Goal: Information Seeking & Learning: Learn about a topic

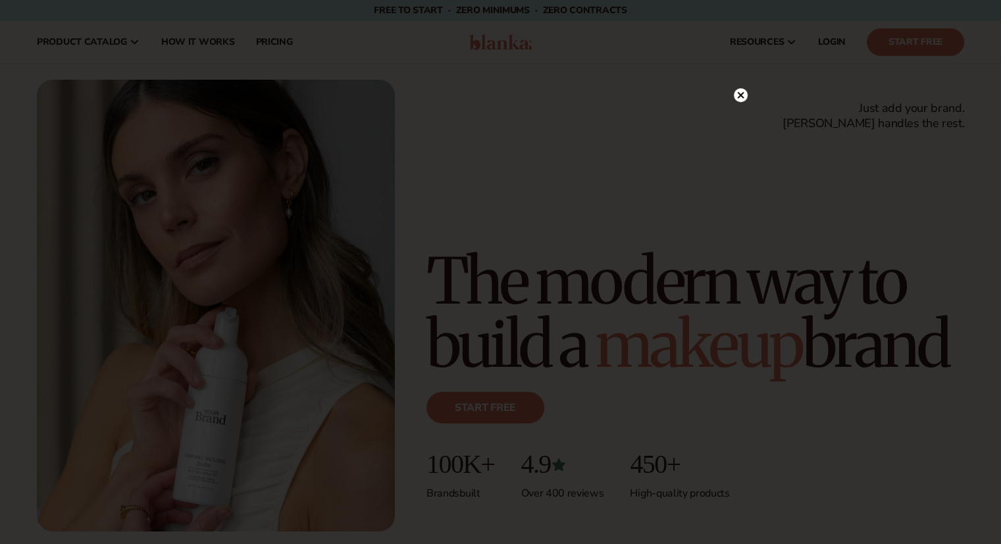
click at [737, 97] on icon at bounding box center [740, 94] width 7 height 7
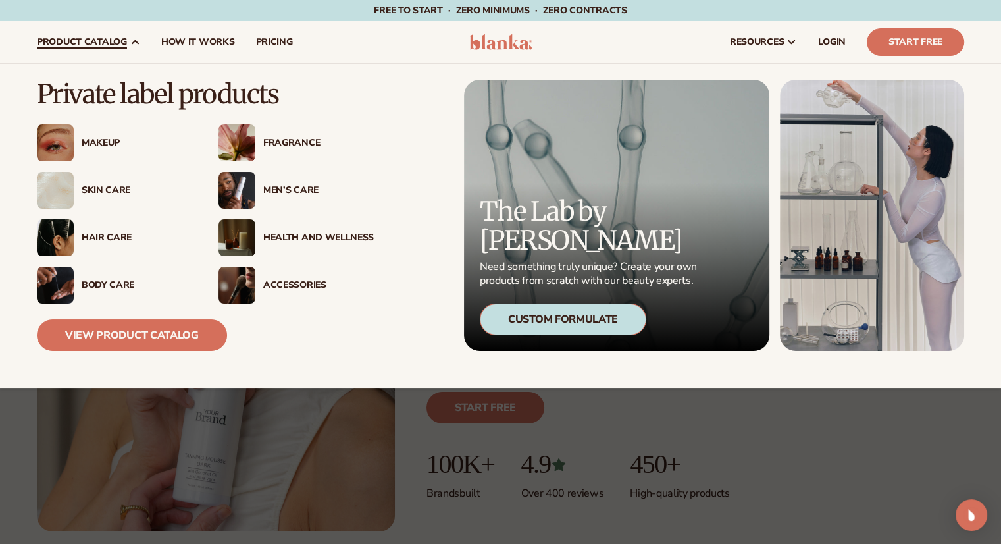
click at [106, 138] on div "Makeup" at bounding box center [137, 143] width 111 height 11
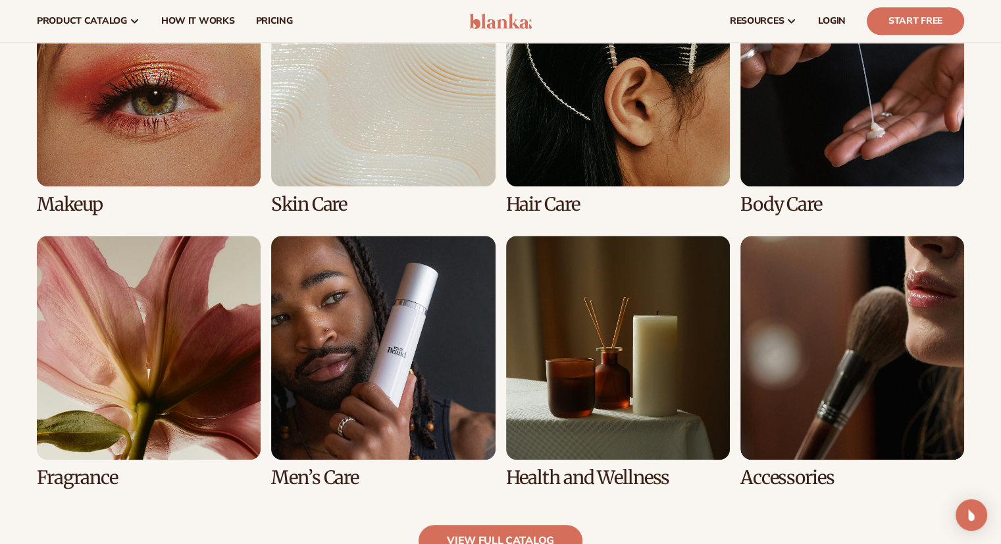
scroll to position [987, 0]
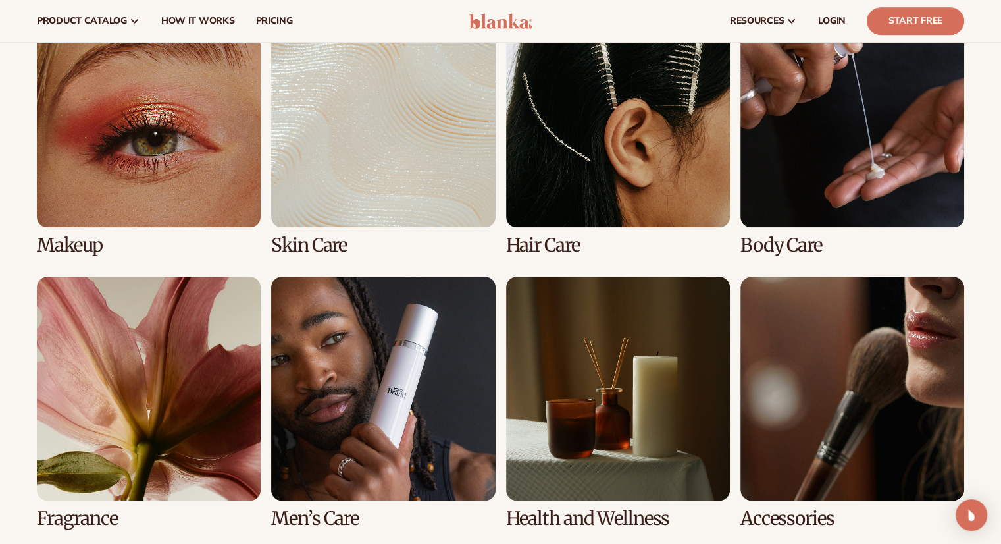
click at [840, 355] on link "8 / 8" at bounding box center [852, 402] width 224 height 252
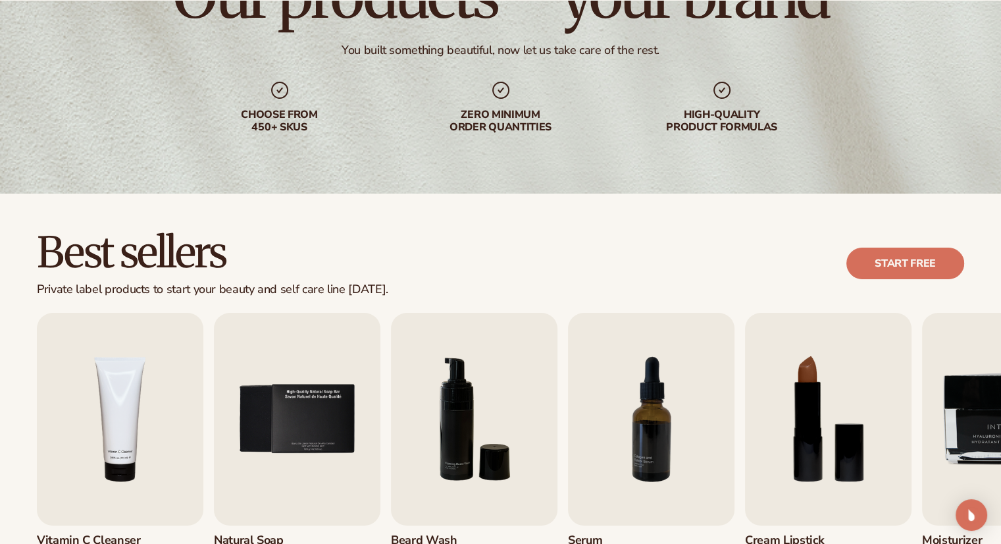
scroll to position [329, 0]
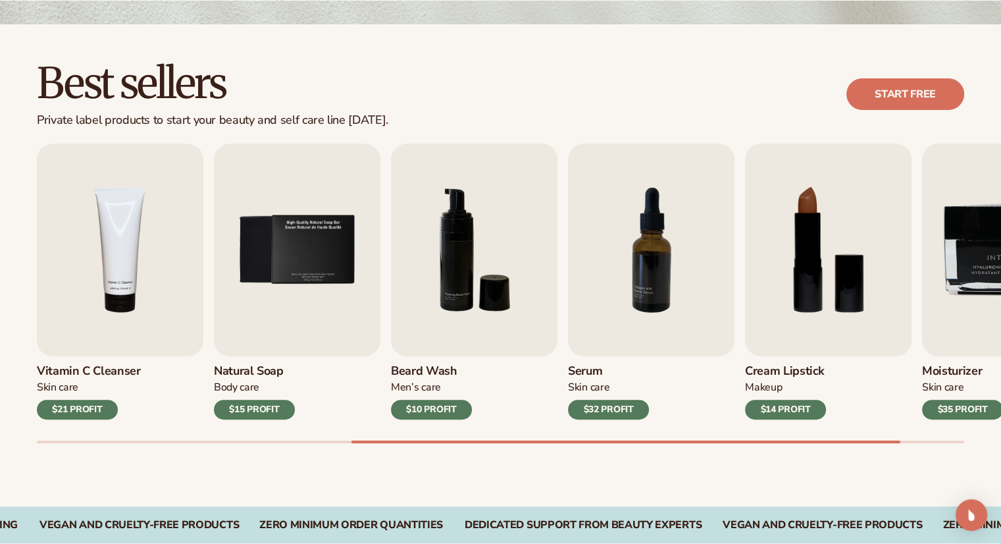
drag, startPoint x: 837, startPoint y: 443, endPoint x: 942, endPoint y: 444, distance: 104.6
click at [942, 444] on div "Best sellers Private label products to start your beauty and self care line tod…" at bounding box center [500, 265] width 1001 height 482
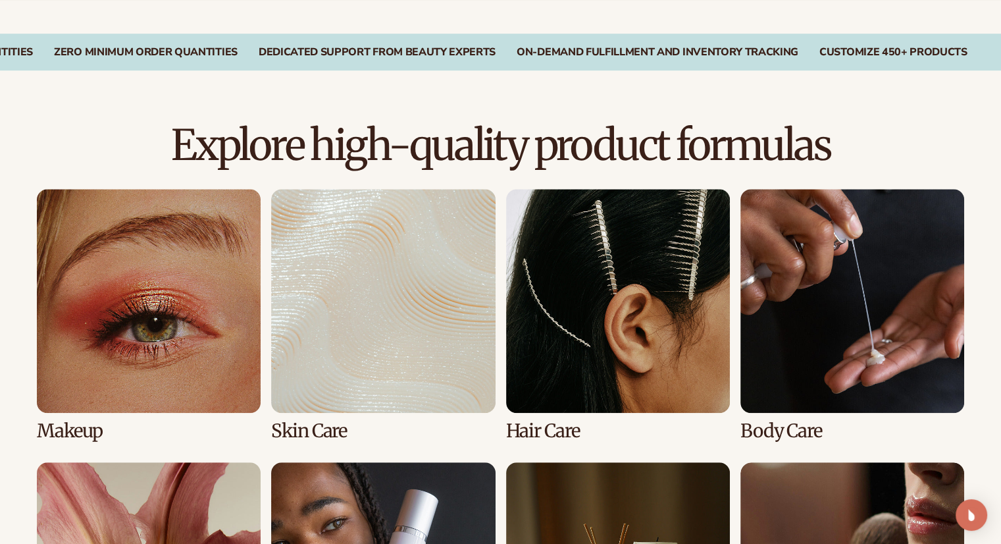
scroll to position [976, 0]
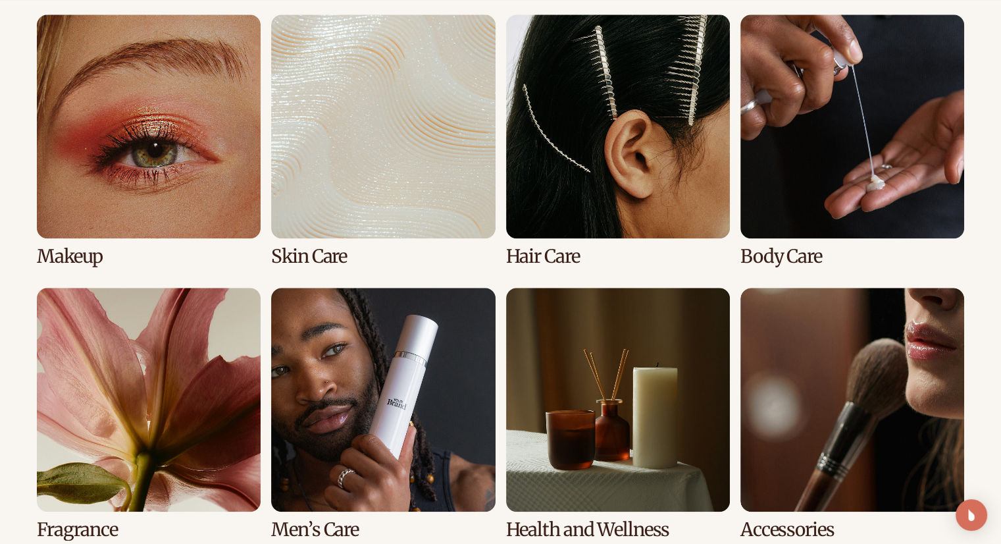
click at [95, 137] on link "1 / 8" at bounding box center [149, 140] width 224 height 252
click at [203, 98] on link "1 / 8" at bounding box center [149, 140] width 224 height 252
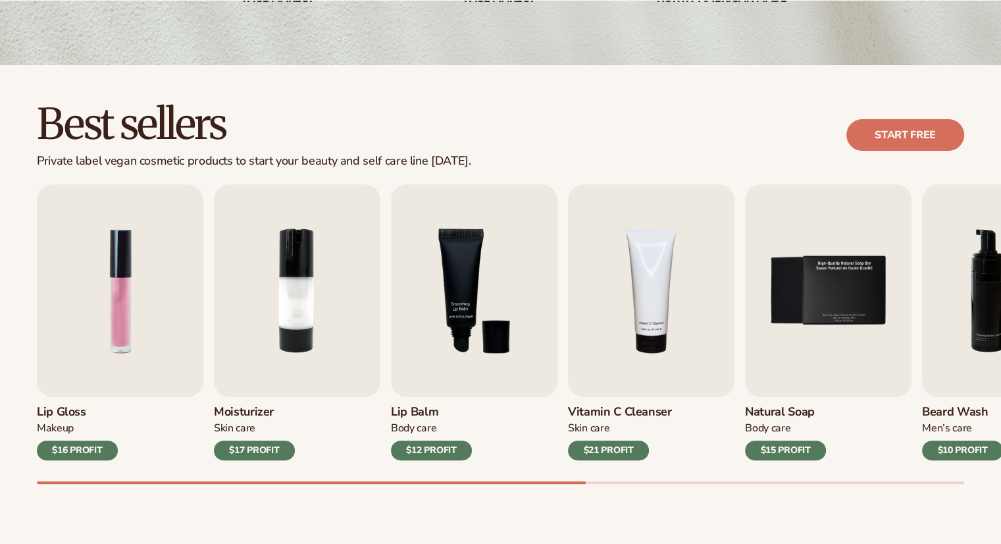
scroll to position [395, 0]
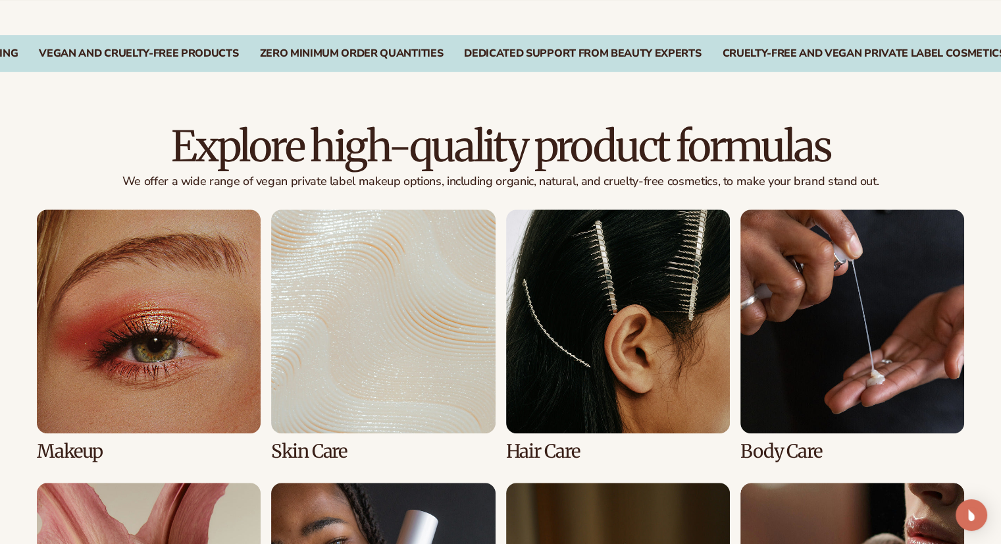
scroll to position [921, 0]
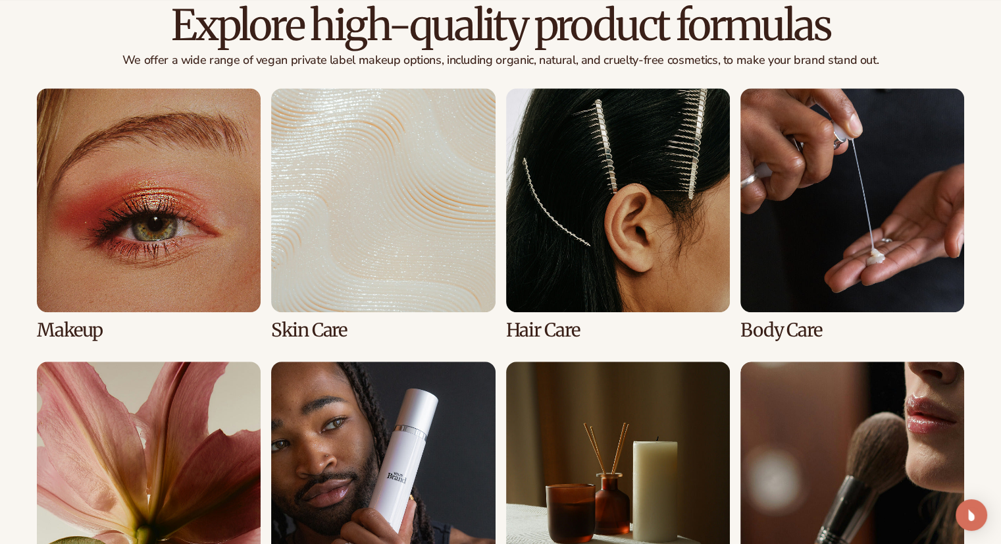
click at [341, 207] on link "2 / 8" at bounding box center [383, 214] width 224 height 252
click at [370, 181] on link "2 / 8" at bounding box center [383, 214] width 224 height 252
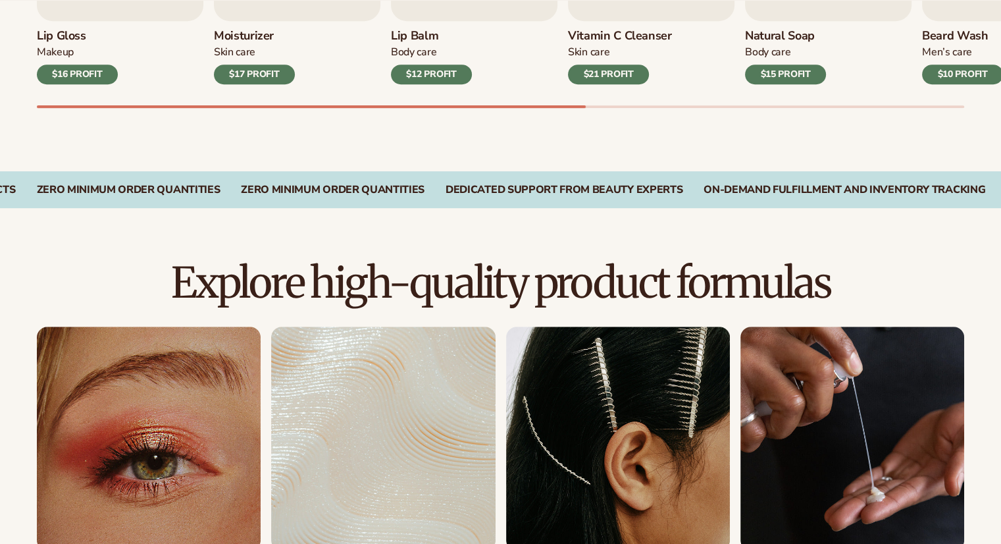
scroll to position [1040, 0]
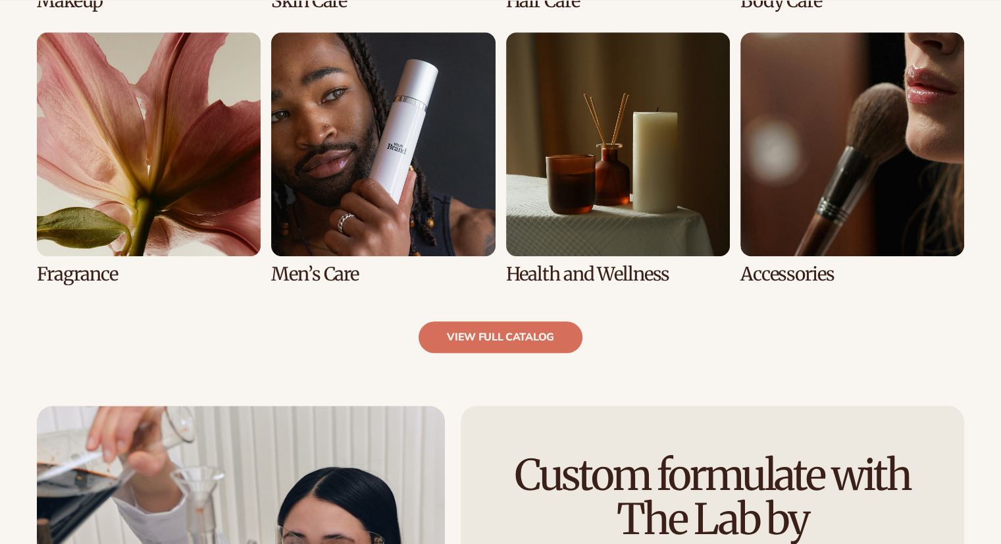
click at [628, 132] on link "7 / 8" at bounding box center [618, 158] width 224 height 252
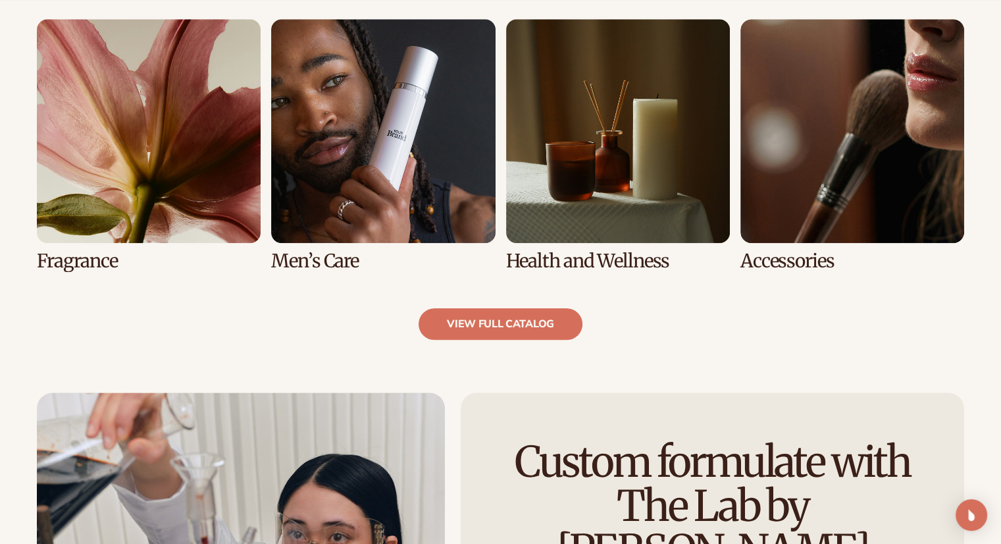
click at [840, 151] on link "8 / 8" at bounding box center [852, 145] width 224 height 252
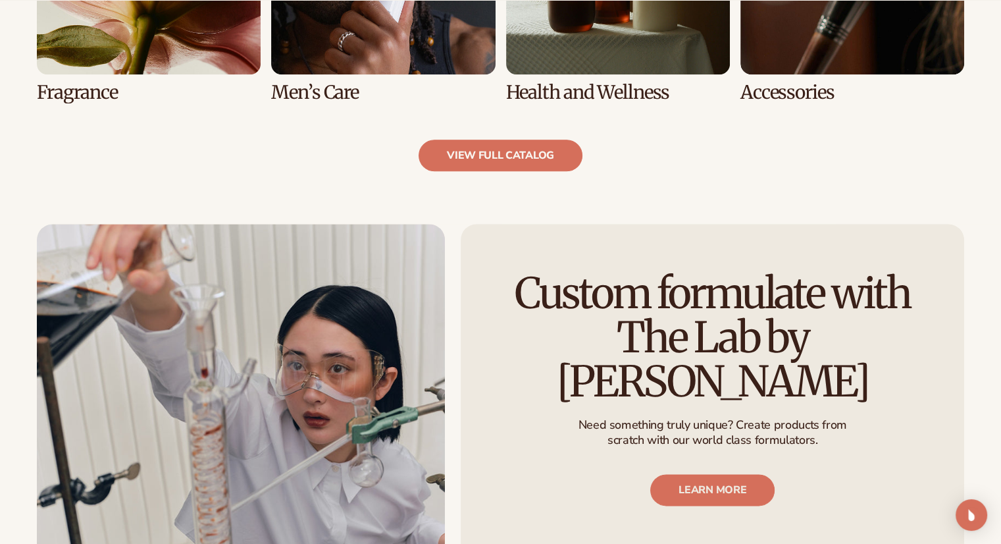
scroll to position [1400, 0]
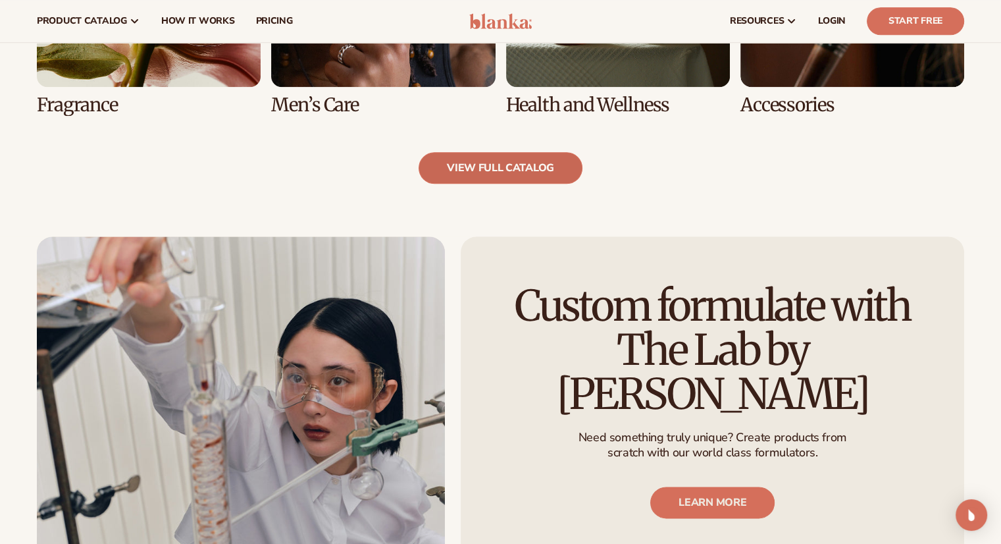
click at [514, 162] on link "view full catalog" at bounding box center [501, 168] width 164 height 32
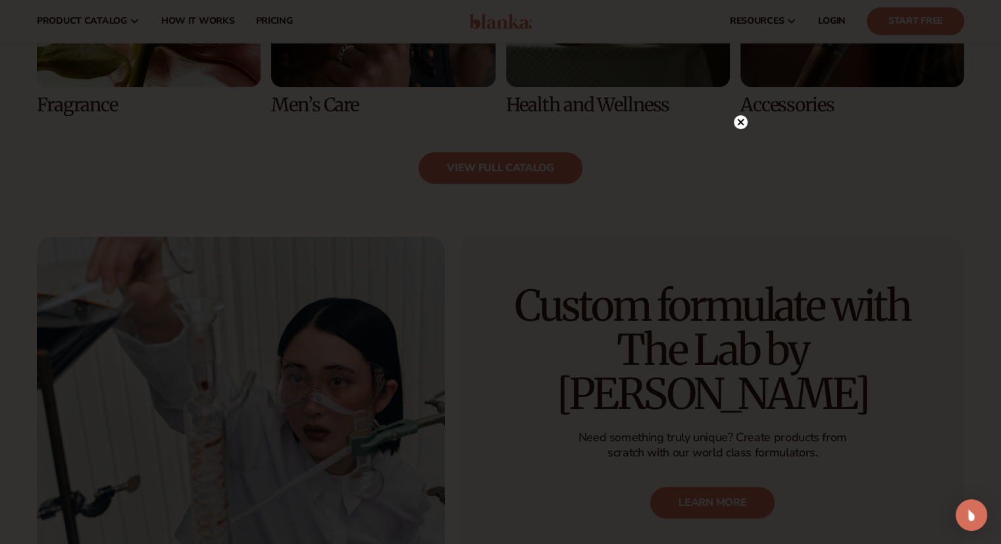
click at [744, 119] on circle at bounding box center [741, 122] width 14 height 14
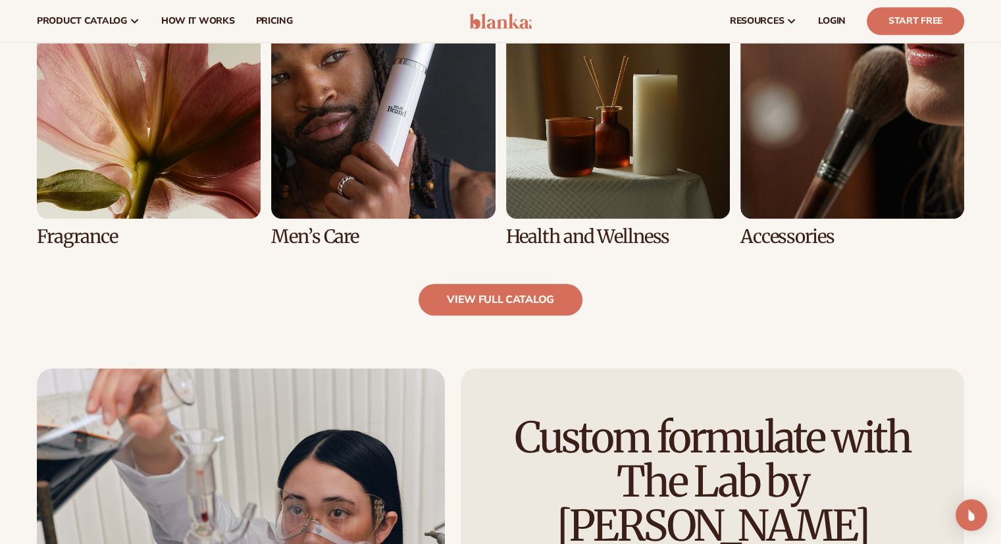
click at [821, 211] on link "8 / 8" at bounding box center [852, 121] width 224 height 252
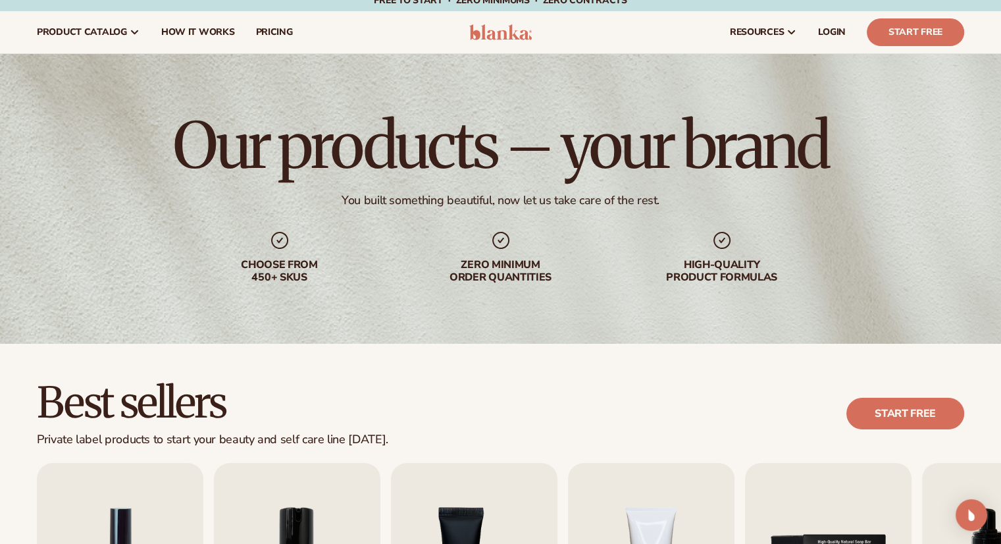
scroll to position [0, 0]
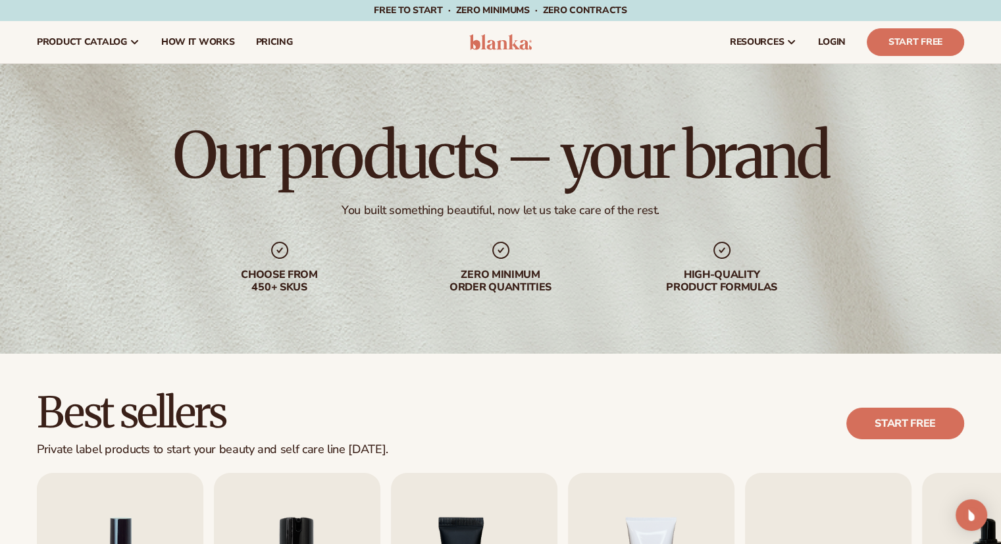
click at [500, 46] on img at bounding box center [500, 42] width 63 height 16
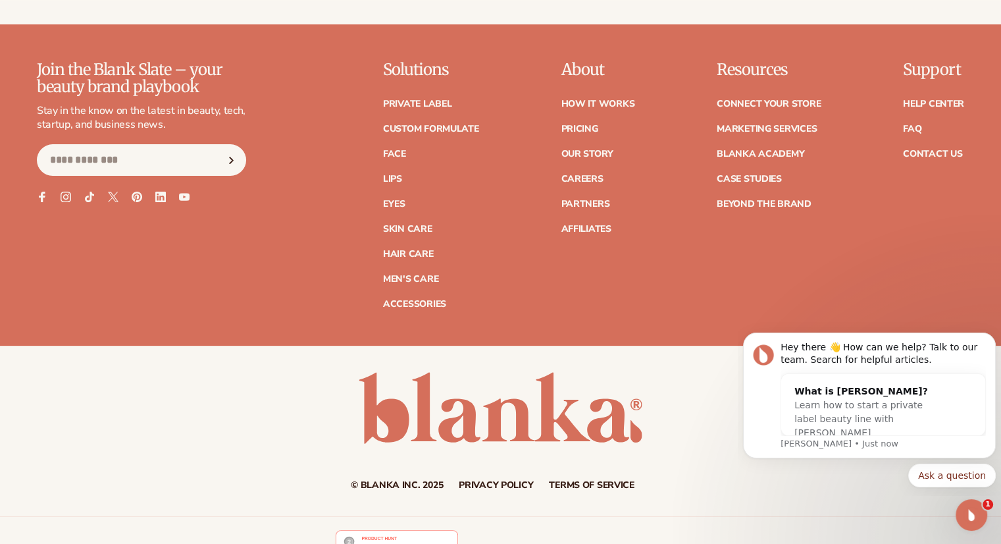
scroll to position [5396, 0]
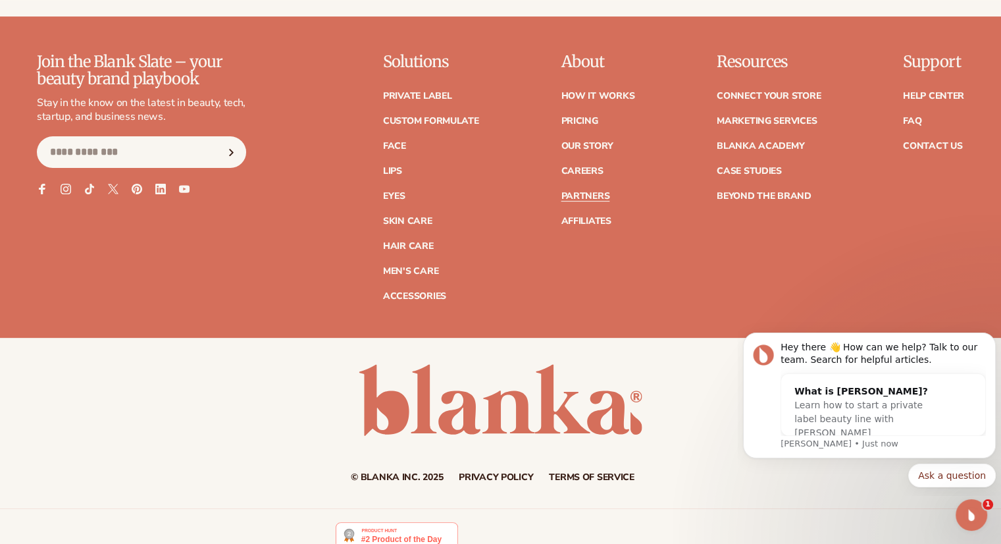
click at [595, 191] on link "Partners" at bounding box center [585, 195] width 49 height 9
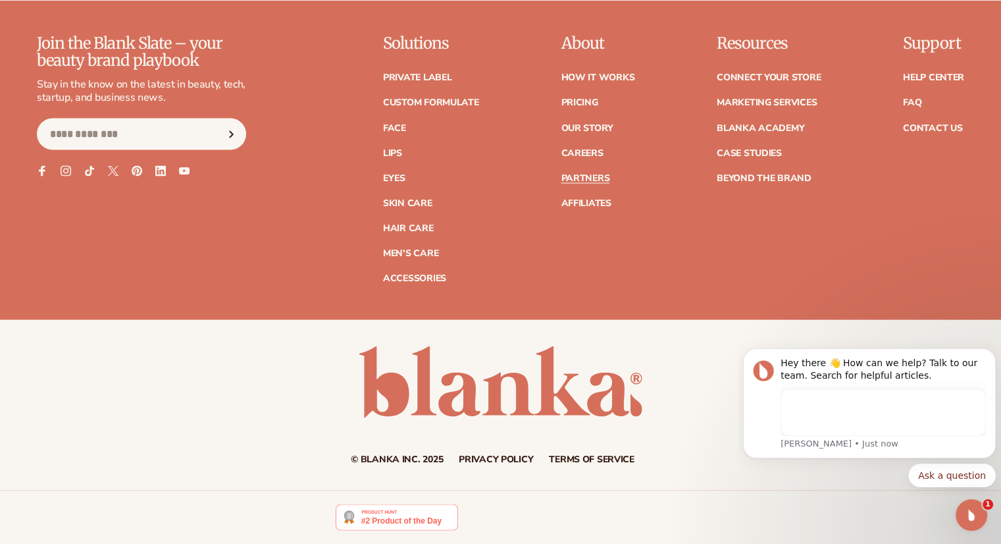
scroll to position [2424, 0]
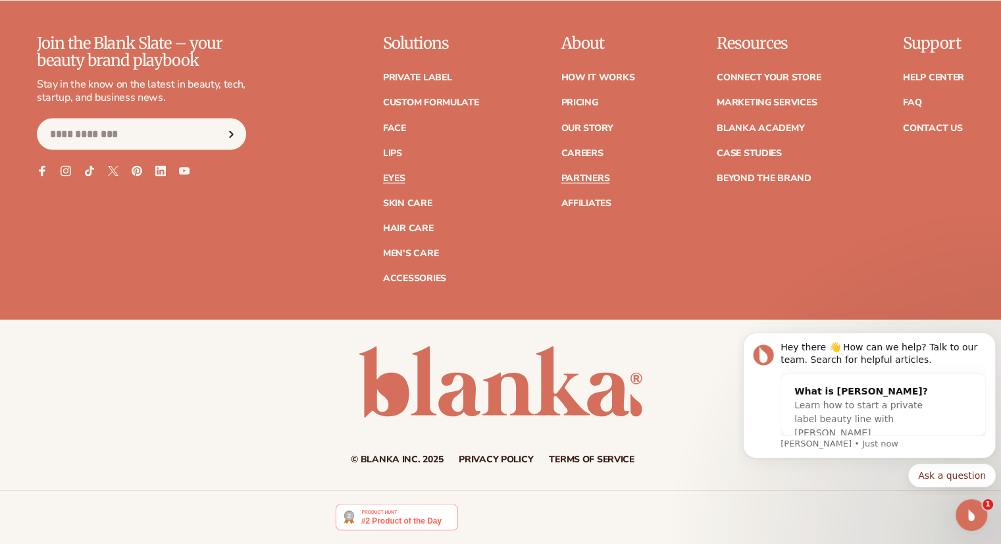
click at [394, 173] on link "Eyes" at bounding box center [394, 177] width 22 height 9
